Goal: Book appointment/travel/reservation

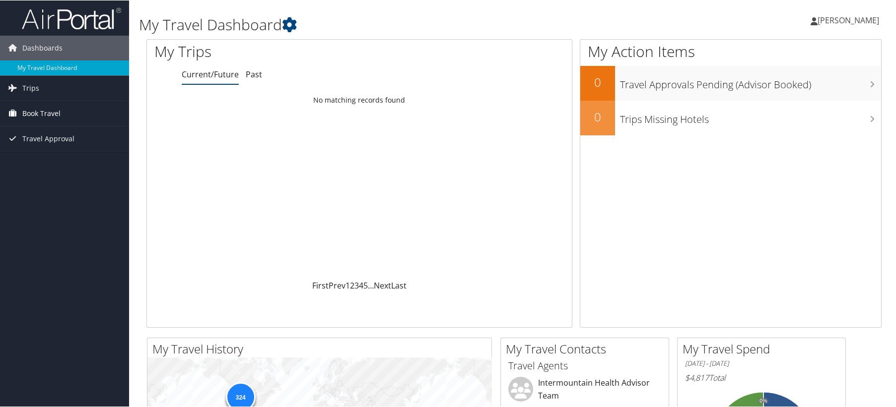
click at [29, 113] on span "Book Travel" at bounding box center [41, 113] width 38 height 25
click at [48, 156] on link "Book/Manage Online Trips" at bounding box center [64, 162] width 129 height 15
